Goal: Obtain resource: Obtain resource

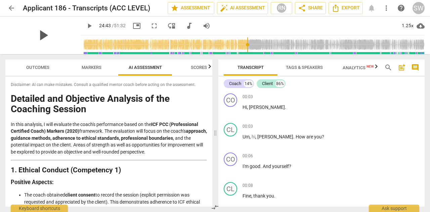
scroll to position [2558, 0]
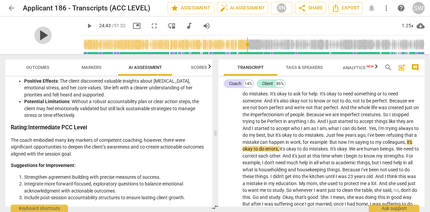
click at [52, 36] on span "play_arrow" at bounding box center [42, 35] width 17 height 17
drag, startPoint x: 53, startPoint y: 36, endPoint x: 157, endPoint y: 85, distance: 114.8
click at [157, 85] on div "arrow_back Applicant 186 - Transcripts (ACC LEVEL) edit star Assessment auto_fi…" at bounding box center [215, 106] width 430 height 212
click at [157, 85] on li "Positive Effects : The client discovered valuable insights about perfectionism,…" at bounding box center [115, 88] width 183 height 21
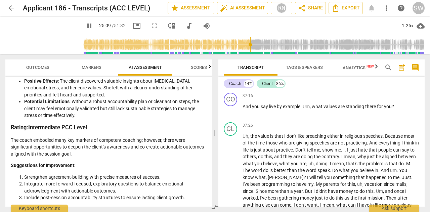
scroll to position [3388, 0]
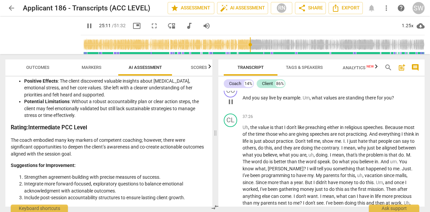
click at [265, 100] on span "say" at bounding box center [264, 97] width 8 height 5
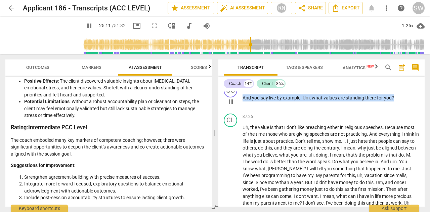
click at [265, 100] on span "say" at bounding box center [264, 97] width 8 height 5
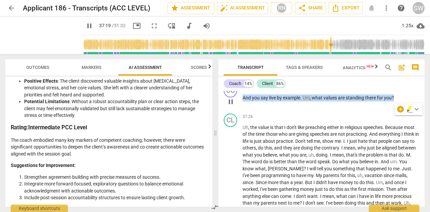
click at [265, 100] on span "say" at bounding box center [264, 97] width 8 height 5
drag, startPoint x: 242, startPoint y: 118, endPoint x: 394, endPoint y: 119, distance: 151.3
click at [394, 101] on p "And you say live by example . Um , what values are standing there for you ?" at bounding box center [330, 97] width 177 height 7
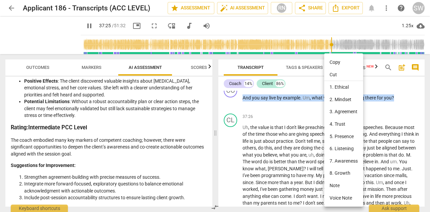
click at [338, 63] on li "Copy" at bounding box center [343, 62] width 39 height 12
copy p "And you say live by example . Um , what values are standing there for you ?"
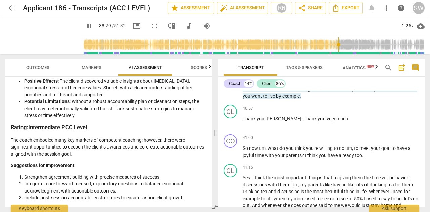
scroll to position [3619, 0]
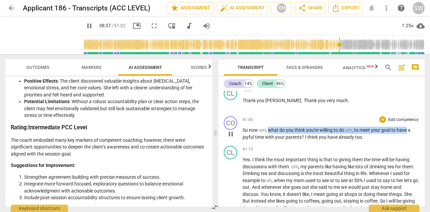
drag, startPoint x: 267, startPoint y: 142, endPoint x: 407, endPoint y: 143, distance: 140.3
click at [407, 140] on p "So now um , what do you think you're willing to do um , to meet your goal to ha…" at bounding box center [330, 134] width 177 height 14
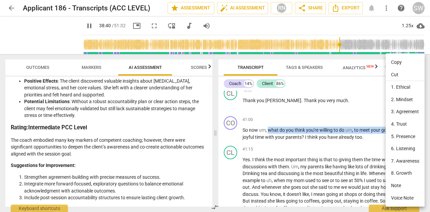
click at [401, 63] on li "Copy" at bounding box center [404, 62] width 39 height 12
copy p "what do you think you're willing to do um , to meet your goal to have"
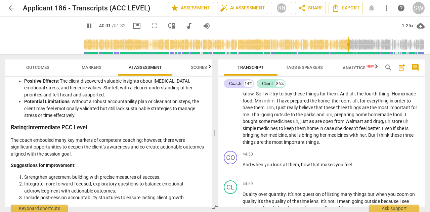
scroll to position [3841, 0]
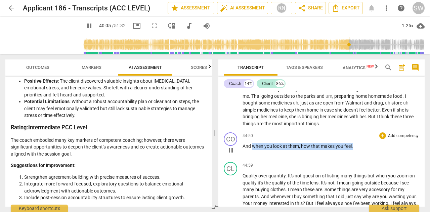
drag, startPoint x: 253, startPoint y: 158, endPoint x: 369, endPoint y: 163, distance: 115.9
click at [369, 150] on p "And when you look at them , how that makes you feel ." at bounding box center [330, 146] width 177 height 7
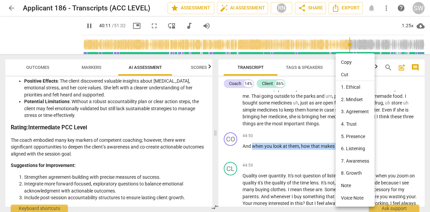
click at [348, 63] on li "Copy" at bounding box center [354, 62] width 39 height 12
copy p "when you look at them , how that makes you feel ."
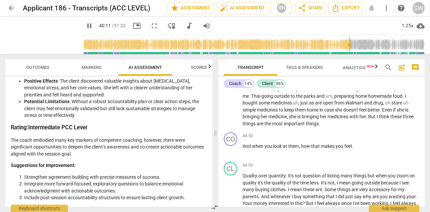
scroll to position [3559, 0]
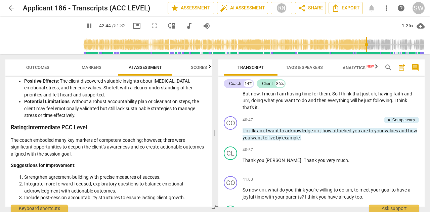
click at [370, 44] on input "range" at bounding box center [253, 44] width 341 height 21
click at [377, 45] on input "range" at bounding box center [253, 44] width 341 height 21
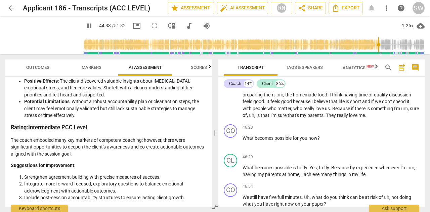
scroll to position [3988, 0]
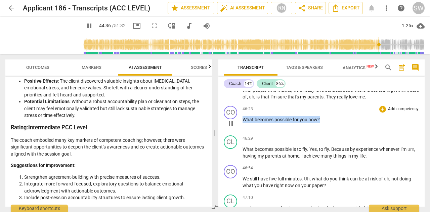
drag, startPoint x: 243, startPoint y: 131, endPoint x: 322, endPoint y: 135, distance: 79.3
click at [323, 123] on p "What becomes possible for you now ?" at bounding box center [330, 119] width 177 height 7
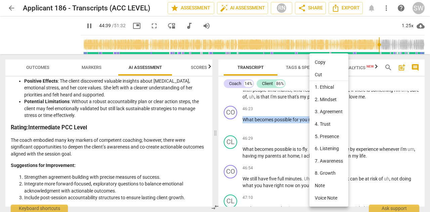
click at [323, 62] on li "Copy" at bounding box center [328, 62] width 39 height 12
copy p "What becomes possible for you now ?"
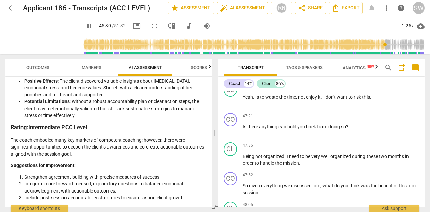
scroll to position [4117, 0]
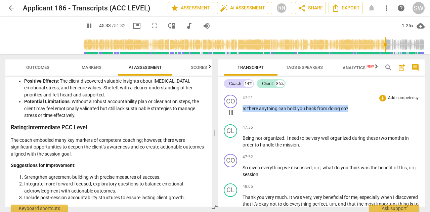
drag, startPoint x: 242, startPoint y: 121, endPoint x: 354, endPoint y: 122, distance: 112.1
click at [354, 112] on p "Is there anything can hold you back from doing so ?" at bounding box center [330, 108] width 177 height 7
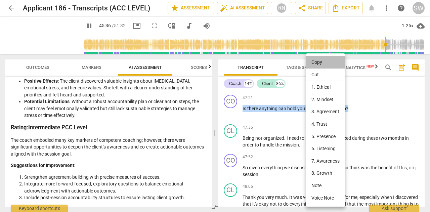
click at [323, 63] on li "Copy" at bounding box center [325, 62] width 39 height 12
copy p "Is there anything can hold you back from doing so ?"
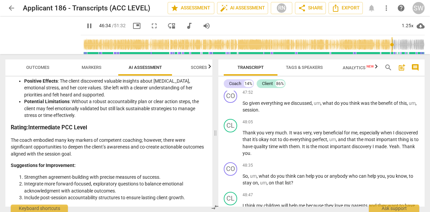
scroll to position [4201, 0]
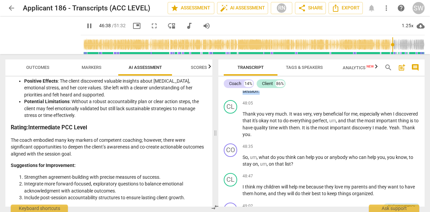
drag, startPoint x: 323, startPoint y: 98, endPoint x: 271, endPoint y: 104, distance: 53.0
click at [271, 95] on p "So given everything we discussed , um , what do you think was the benefit of th…" at bounding box center [330, 88] width 177 height 14
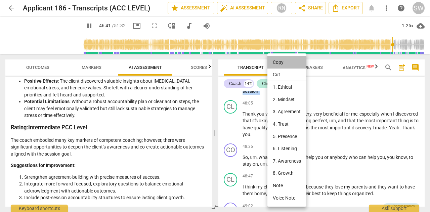
click at [281, 62] on li "Copy" at bounding box center [286, 62] width 39 height 12
copy p "what do you think was the benefit of this , um , session ."
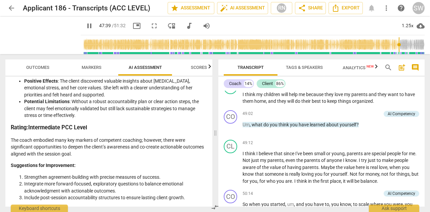
scroll to position [4302, 0]
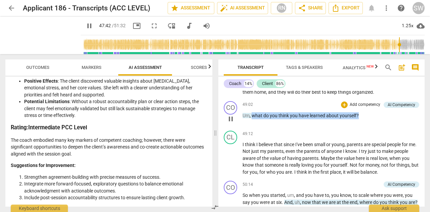
drag, startPoint x: 252, startPoint y: 130, endPoint x: 360, endPoint y: 137, distance: 108.6
click at [360, 125] on div "49:02 + Add competency AI Competency keyboard_arrow_right Um , what do you thin…" at bounding box center [330, 113] width 177 height 24
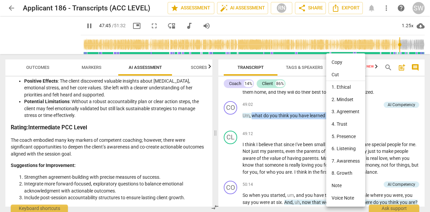
click at [338, 63] on li "Copy" at bounding box center [345, 62] width 39 height 12
copy p "what do you think you have learned about yourself ?"
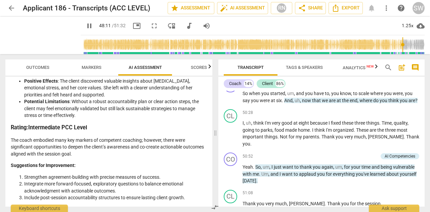
scroll to position [4385, 0]
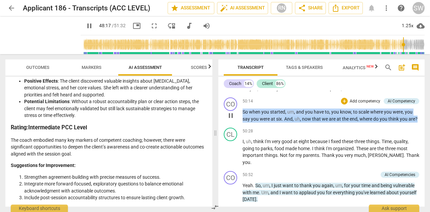
drag, startPoint x: 243, startPoint y: 124, endPoint x: 257, endPoint y: 139, distance: 21.4
click at [257, 122] on p "So when you started , um , and you have to , you know , to scale where you were…" at bounding box center [330, 115] width 177 height 14
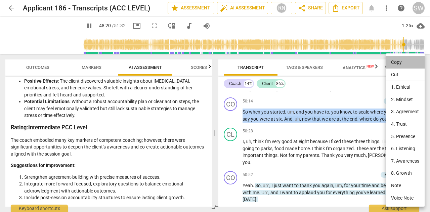
click at [392, 61] on li "Copy" at bounding box center [404, 62] width 39 height 12
copy p "So when you started , um , and you have to , you know , to scale where you were…"
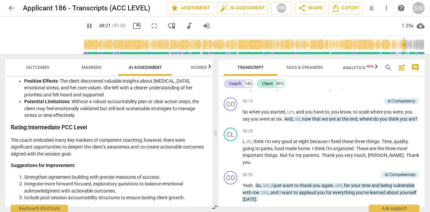
scroll to position [4241, 0]
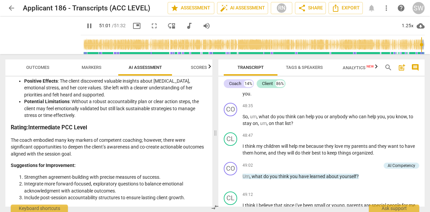
type input "3062"
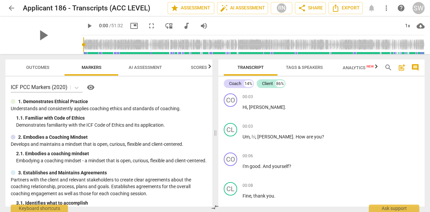
click at [140, 65] on span "AI Assessment" at bounding box center [145, 67] width 33 height 5
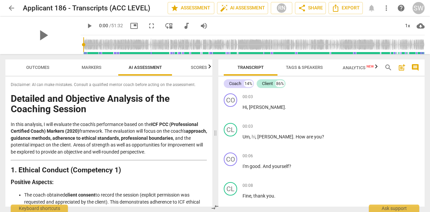
click at [200, 69] on span "Scores" at bounding box center [199, 67] width 16 height 5
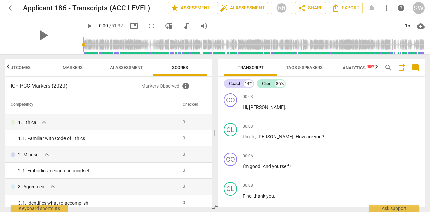
click at [125, 65] on span "AI Assessment" at bounding box center [126, 67] width 33 height 5
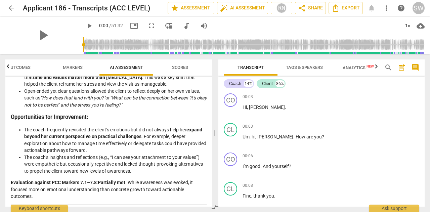
scroll to position [1042, 0]
